Goal: Find specific page/section: Find specific page/section

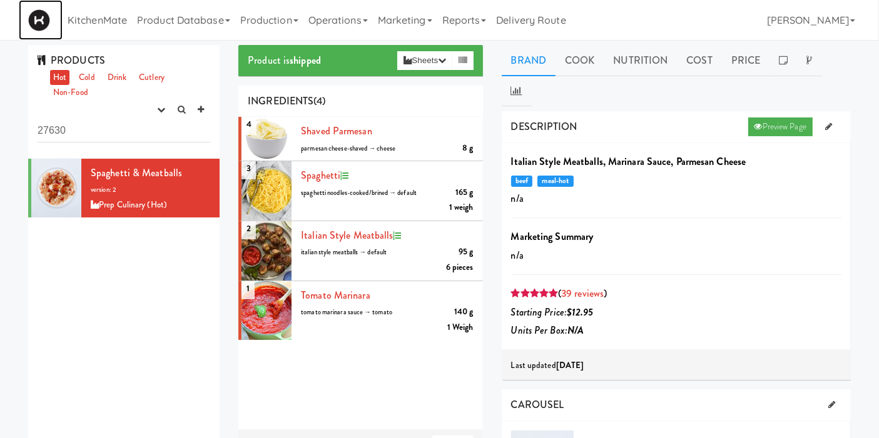
click at [51, 22] on link at bounding box center [41, 20] width 44 height 40
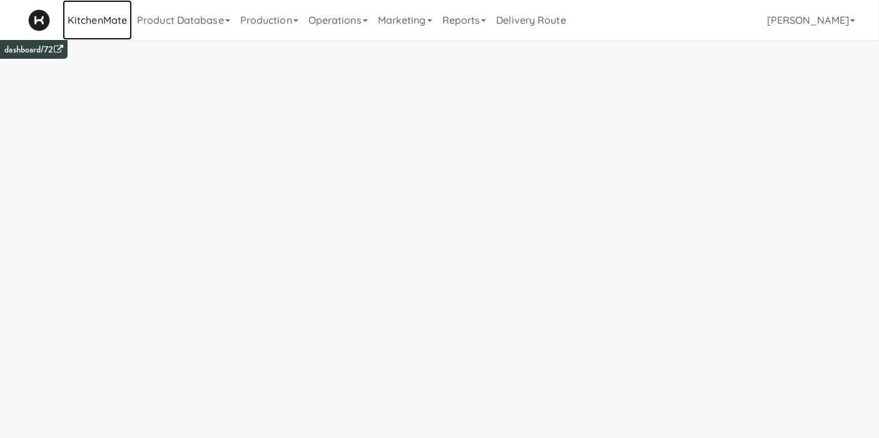
click at [111, 22] on link "KitchenMate" at bounding box center [97, 20] width 69 height 40
click at [185, 21] on link "Product Database" at bounding box center [183, 20] width 103 height 40
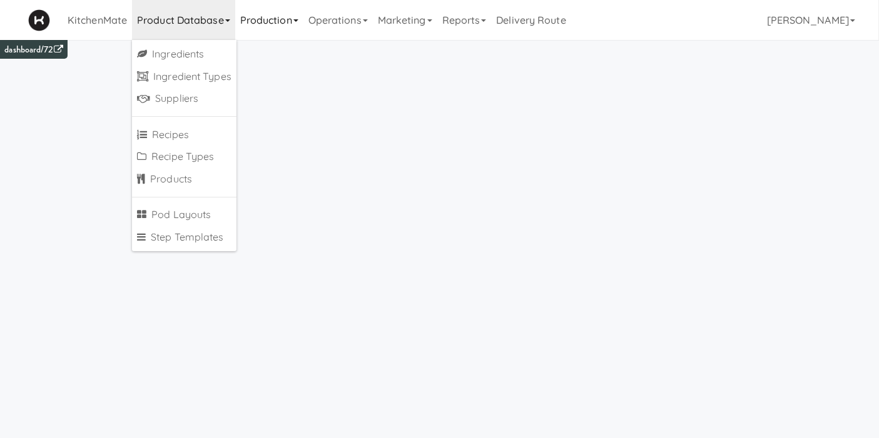
click at [273, 11] on link "Production" at bounding box center [269, 20] width 68 height 40
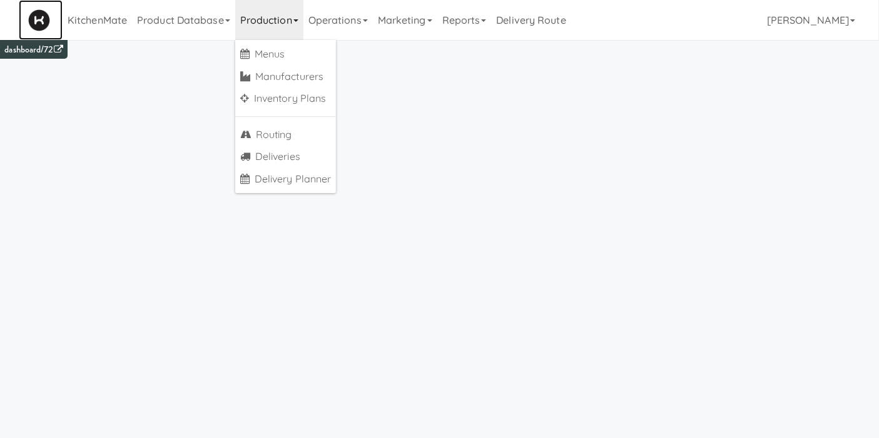
click at [40, 13] on img at bounding box center [39, 20] width 22 height 22
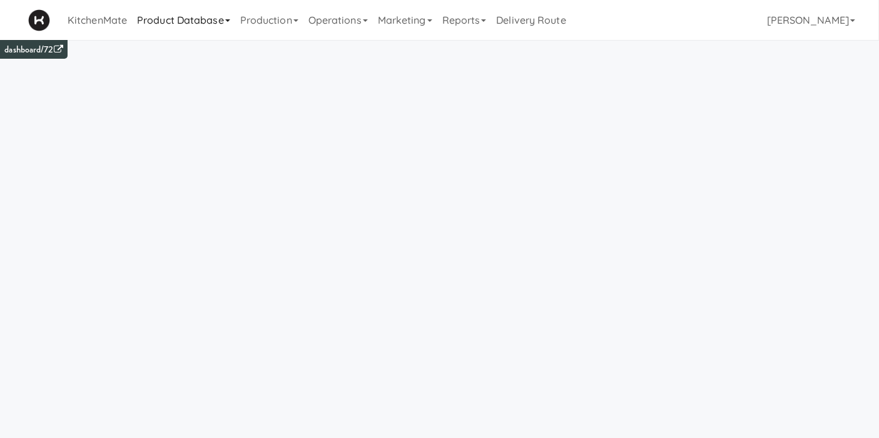
click at [171, 21] on link "Product Database" at bounding box center [183, 20] width 103 height 40
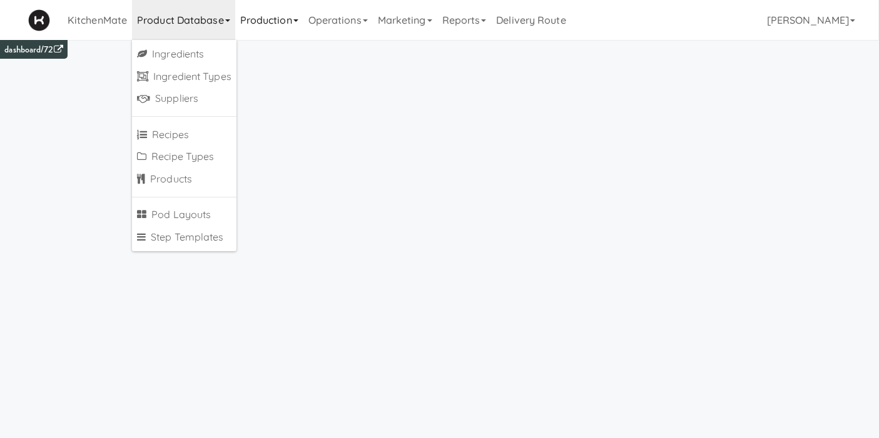
click at [263, 19] on link "Production" at bounding box center [269, 20] width 68 height 40
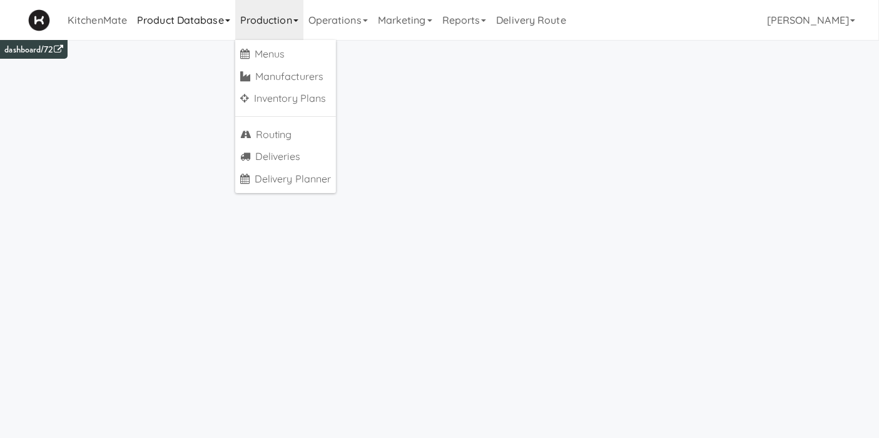
click at [213, 31] on link "Product Database" at bounding box center [183, 20] width 103 height 40
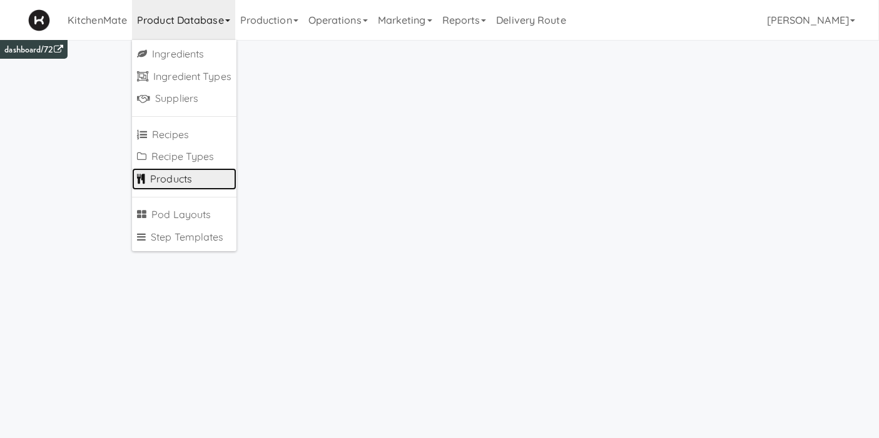
click at [189, 172] on link "Products" at bounding box center [184, 179] width 104 height 23
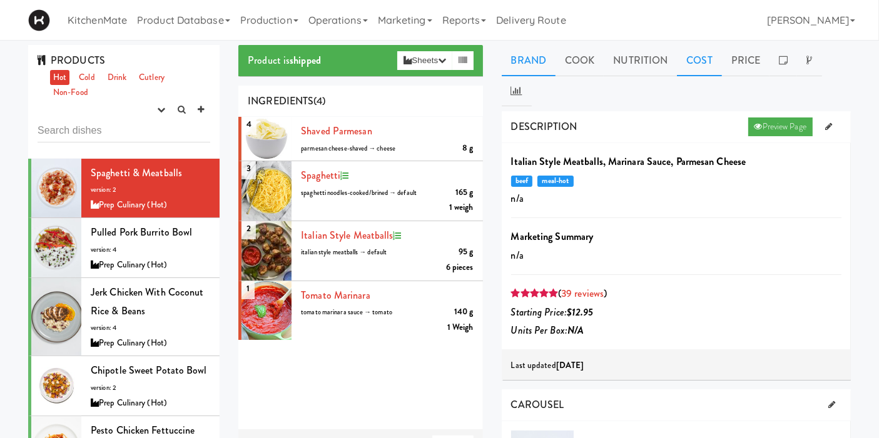
click at [704, 62] on link "Cost" at bounding box center [699, 60] width 44 height 31
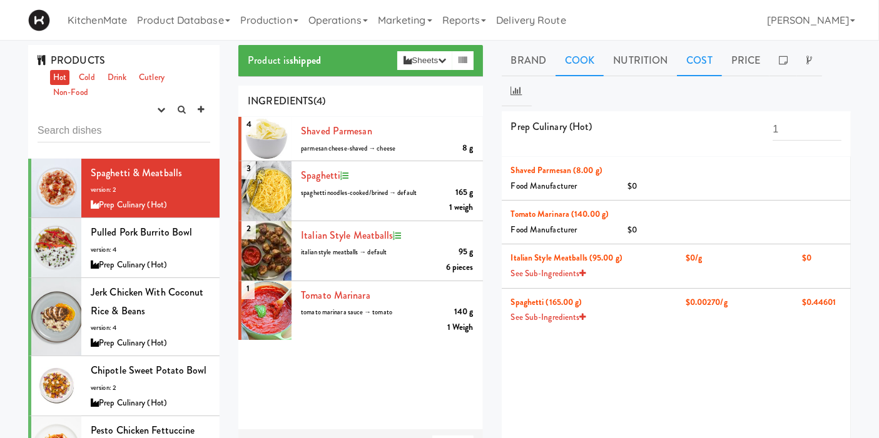
click at [577, 61] on link "Cook" at bounding box center [579, 60] width 48 height 31
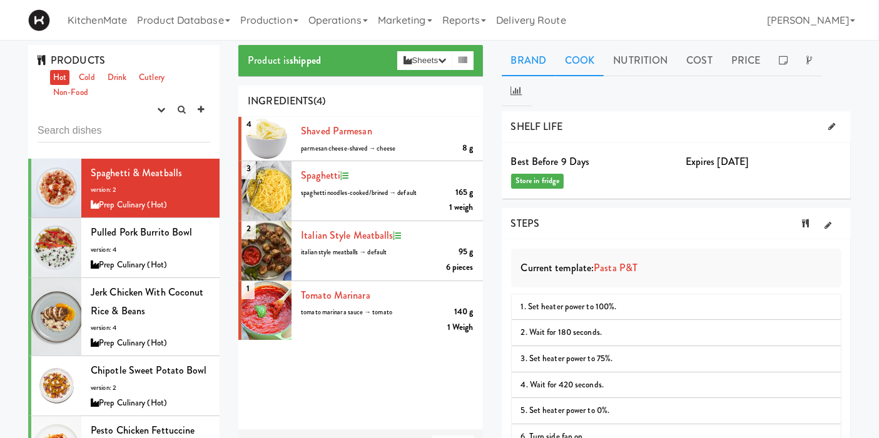
click at [536, 56] on link "Brand" at bounding box center [529, 60] width 54 height 31
